Goal: Task Accomplishment & Management: Manage account settings

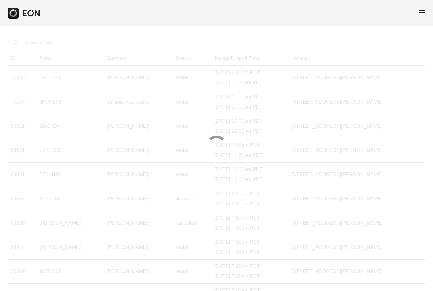
click at [422, 12] on span "menu" at bounding box center [422, 12] width 8 height 8
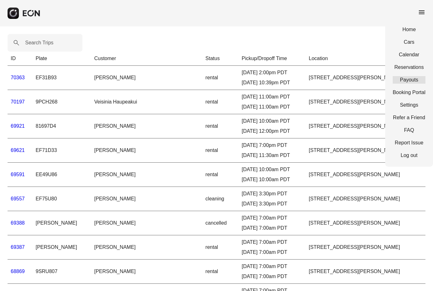
click at [416, 81] on link "Payouts" at bounding box center [409, 80] width 33 height 8
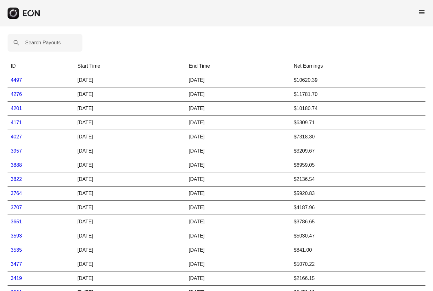
click at [16, 81] on link "4497" at bounding box center [16, 79] width 11 height 5
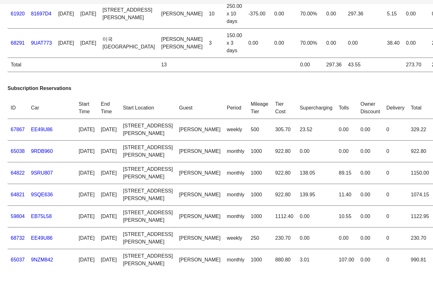
scroll to position [34, 0]
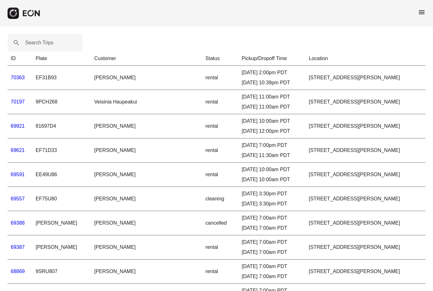
click at [424, 11] on span "menu" at bounding box center [422, 12] width 8 height 8
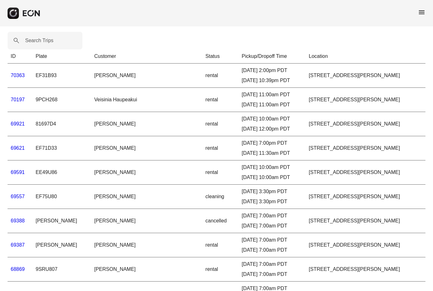
scroll to position [3, 0]
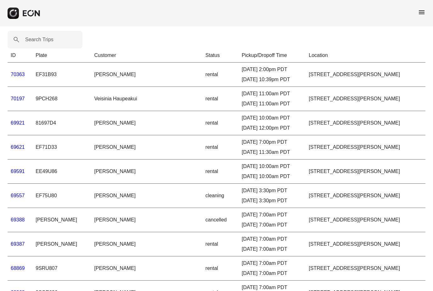
click at [423, 13] on html "menu Search Trips ID Plate Customer Status Pickup/Dropoff Time Location 70363 E…" at bounding box center [216, 288] width 433 height 583
click at [423, 13] on span "menu" at bounding box center [422, 12] width 8 height 8
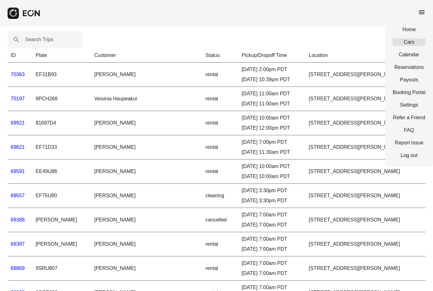
click at [412, 45] on link "Cars" at bounding box center [409, 42] width 33 height 8
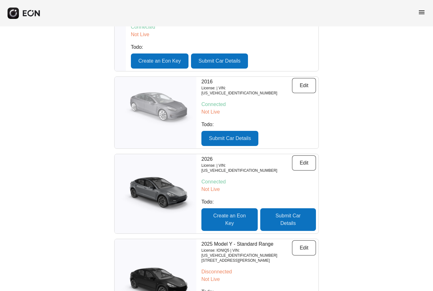
scroll to position [117, 0]
